Goal: Go to known website: Access a specific website the user already knows

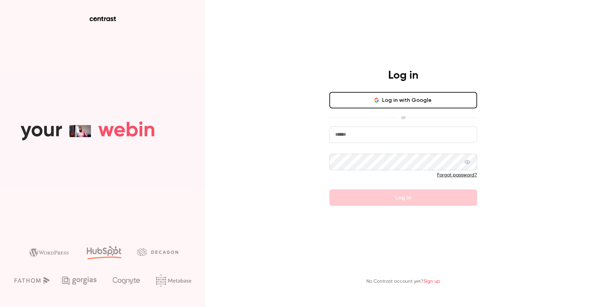
type input "**********"
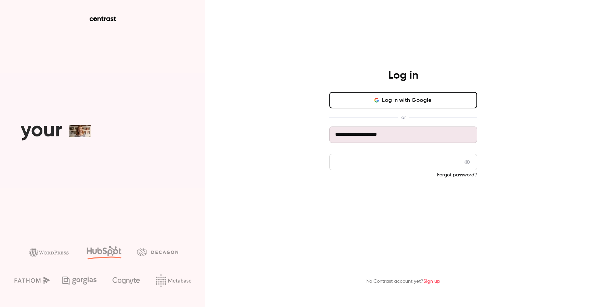
click at [343, 200] on button "Log in" at bounding box center [403, 197] width 148 height 16
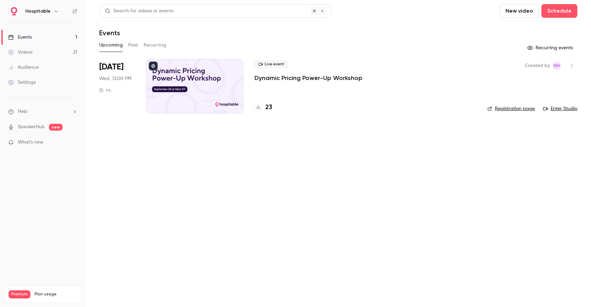
click at [519, 109] on link "Registration page" at bounding box center [511, 108] width 48 height 7
